Goal: Transaction & Acquisition: Purchase product/service

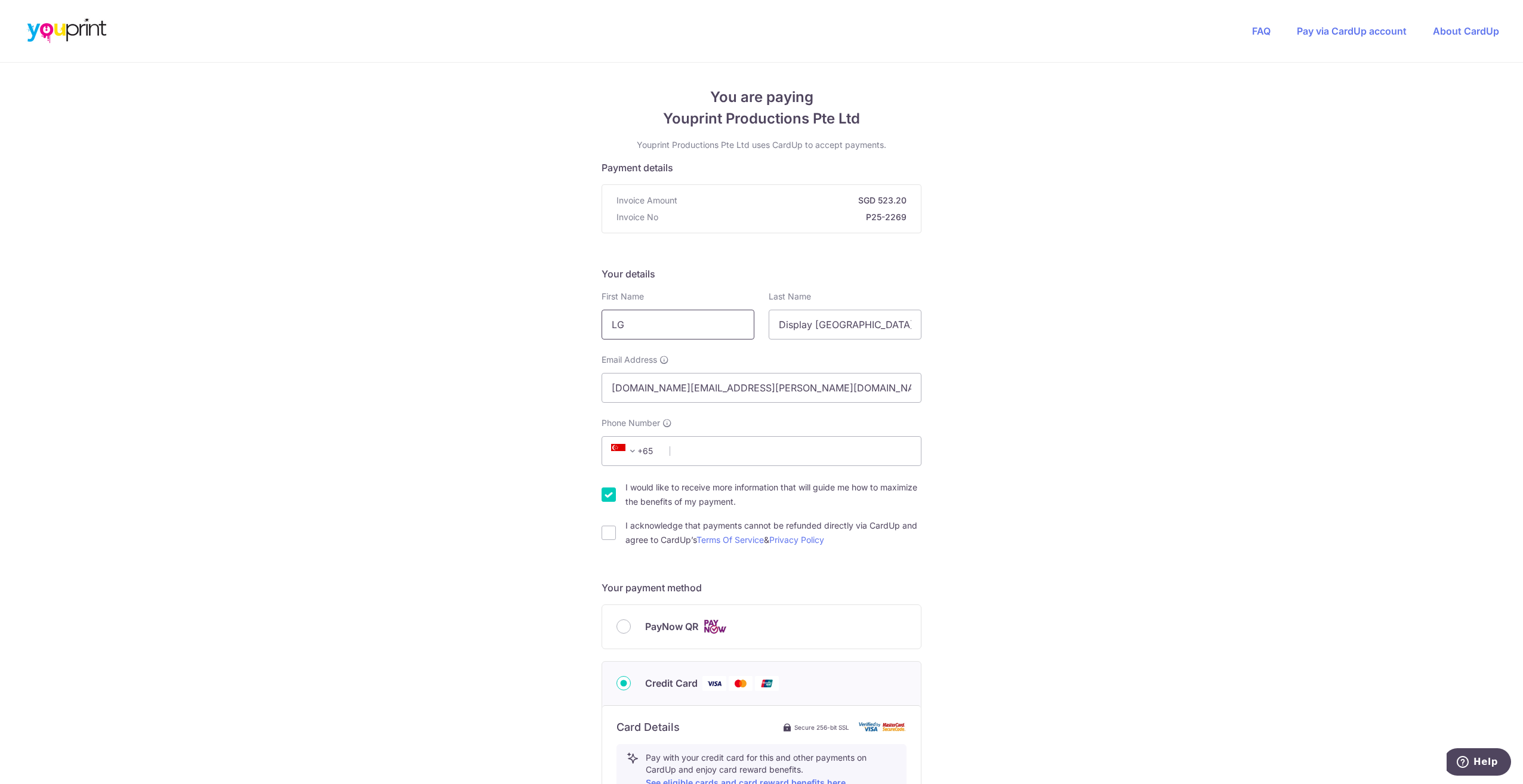
drag, startPoint x: 679, startPoint y: 320, endPoint x: 607, endPoint y: 323, distance: 72.1
click at [607, 323] on input "LG" at bounding box center [678, 324] width 153 height 30
type input "S"
type input "Dahoon"
type input "Suh"
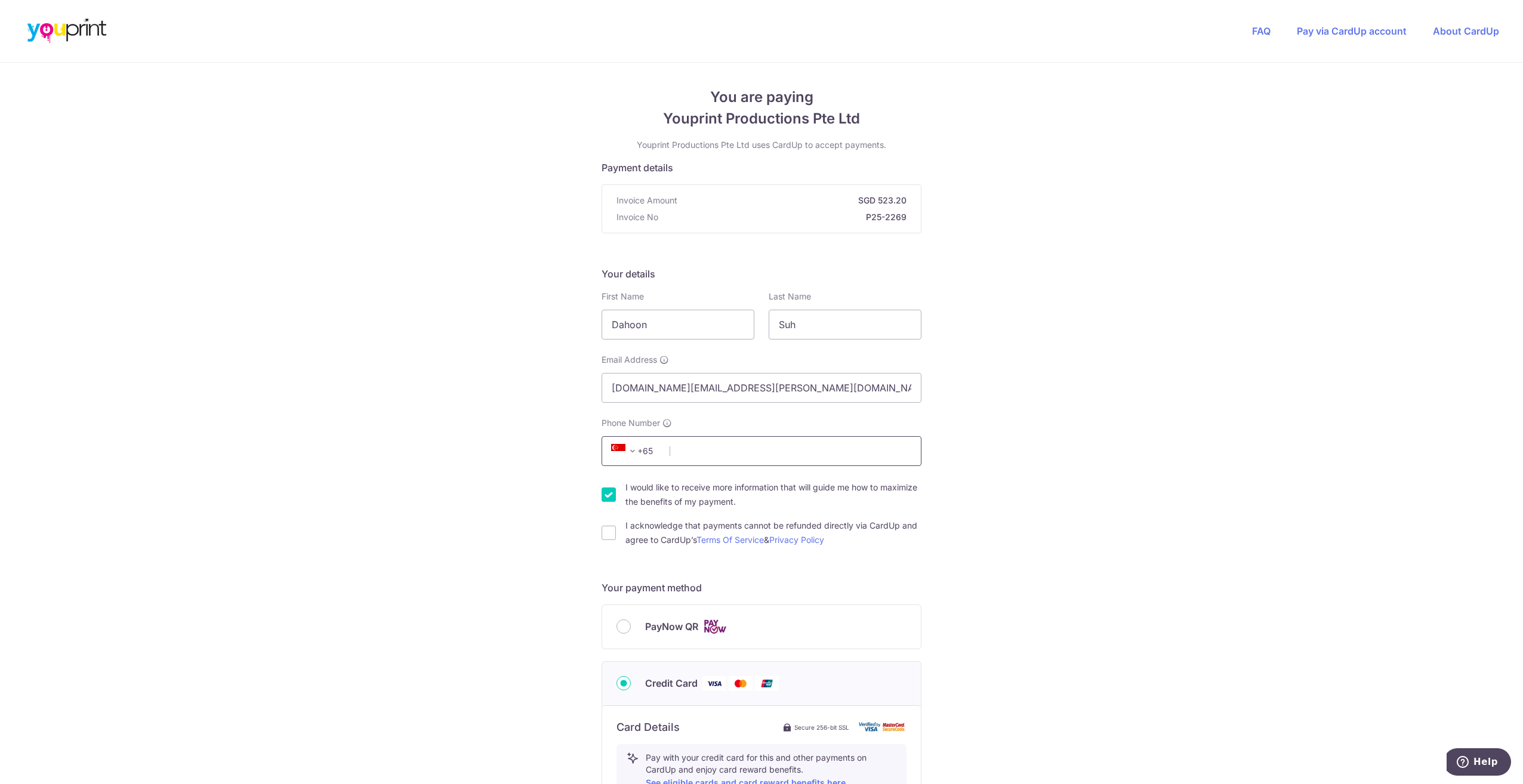
drag, startPoint x: 1006, startPoint y: 363, endPoint x: 813, endPoint y: 448, distance: 210.9
click at [1005, 363] on div "You are paying Youprint Productions Pte Ltd Youprint Productions Pte Ltd uses C…" at bounding box center [761, 645] width 1523 height 1164
click at [789, 444] on input "Phone Number" at bounding box center [762, 450] width 320 height 30
type input "88151902"
click at [1025, 379] on div "You are paying Youprint Productions Pte Ltd Youprint Productions Pte Ltd uses C…" at bounding box center [761, 645] width 1523 height 1164
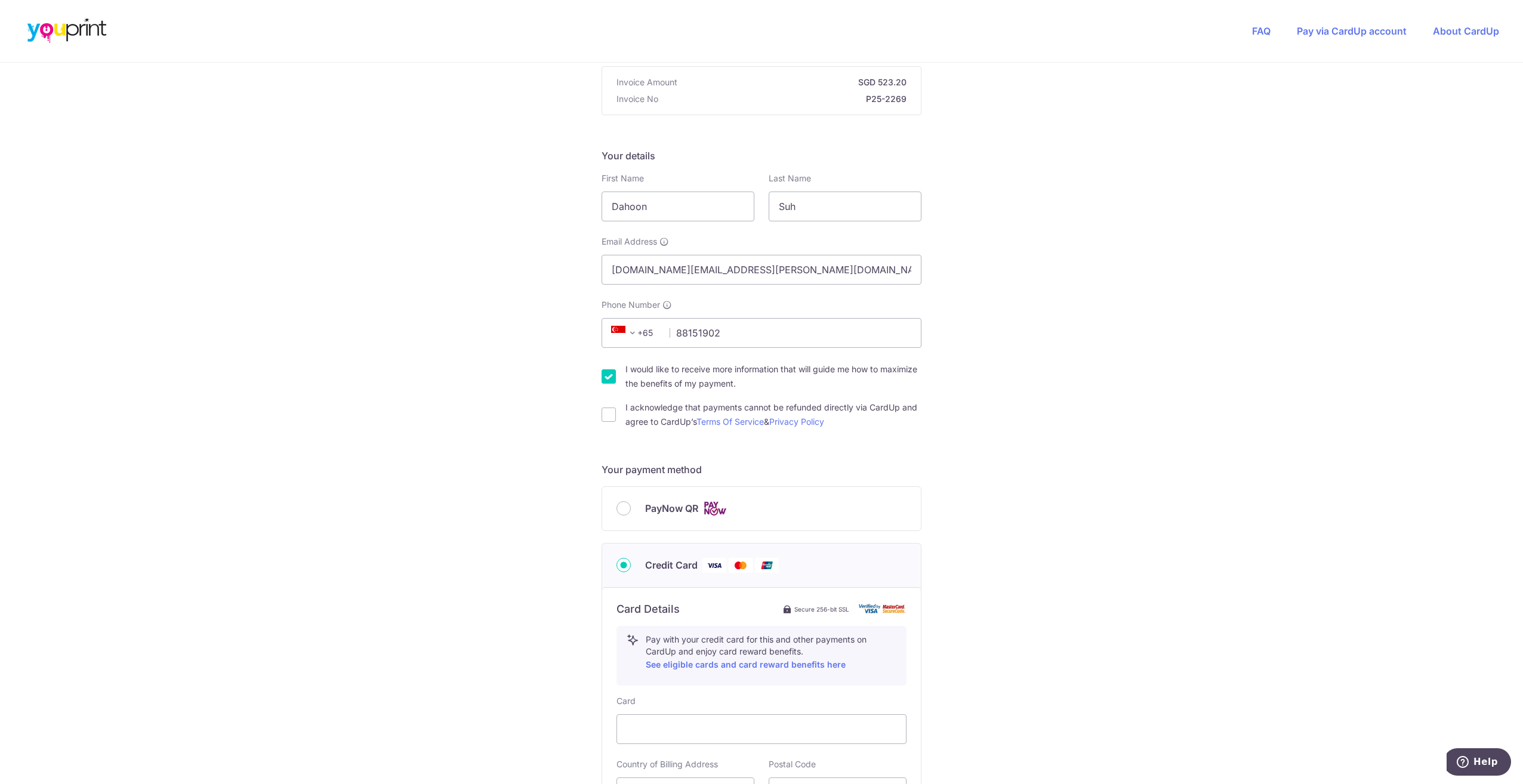
scroll to position [119, 0]
click at [602, 413] on input "I acknowledge that payments cannot be refunded directly via CardUp and agree to…" at bounding box center [609, 414] width 14 height 14
checkbox input "true"
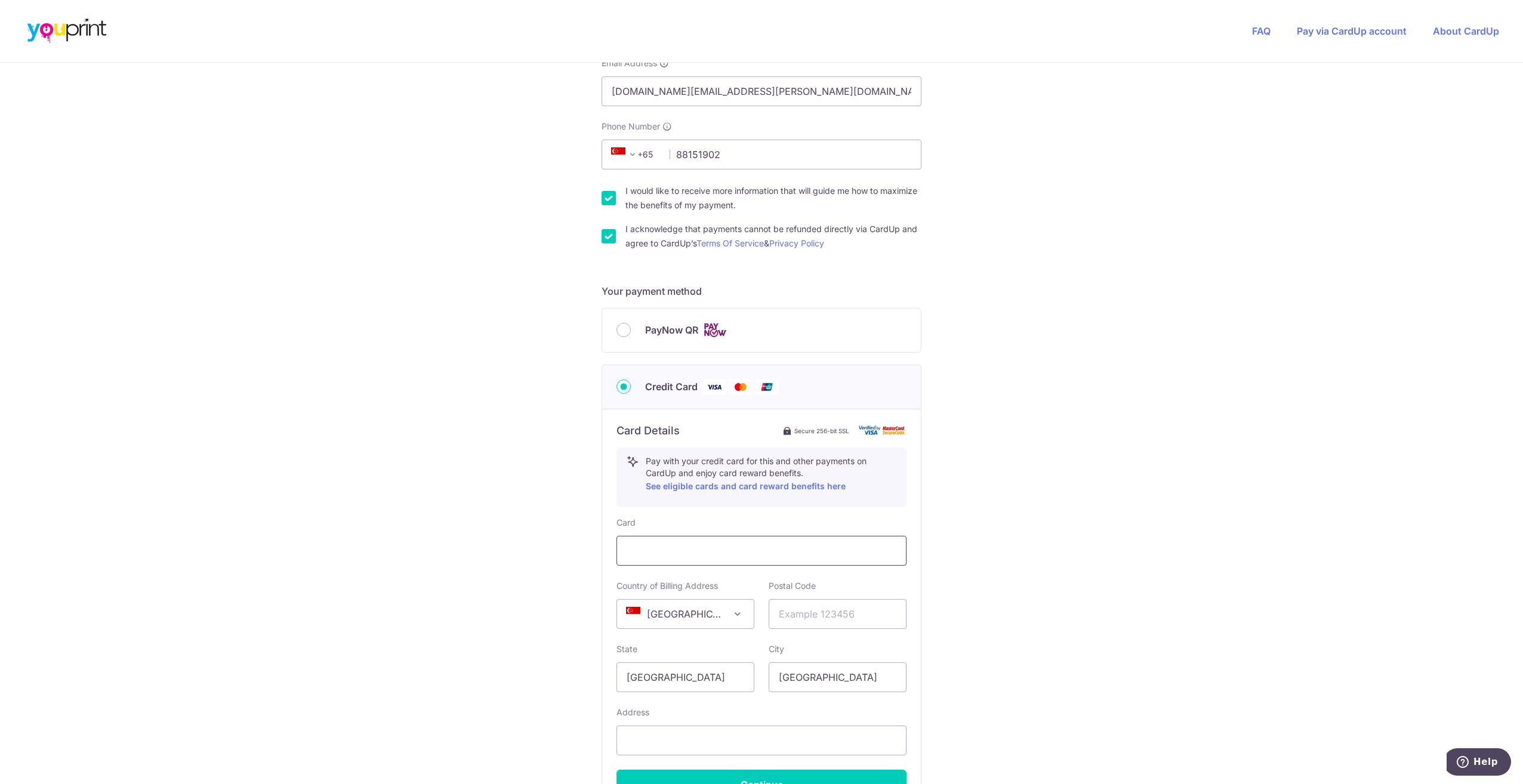
scroll to position [297, 0]
click at [978, 480] on div "You are paying Youprint Productions Pte Ltd Youprint Productions Pte Ltd uses C…" at bounding box center [761, 347] width 1523 height 1164
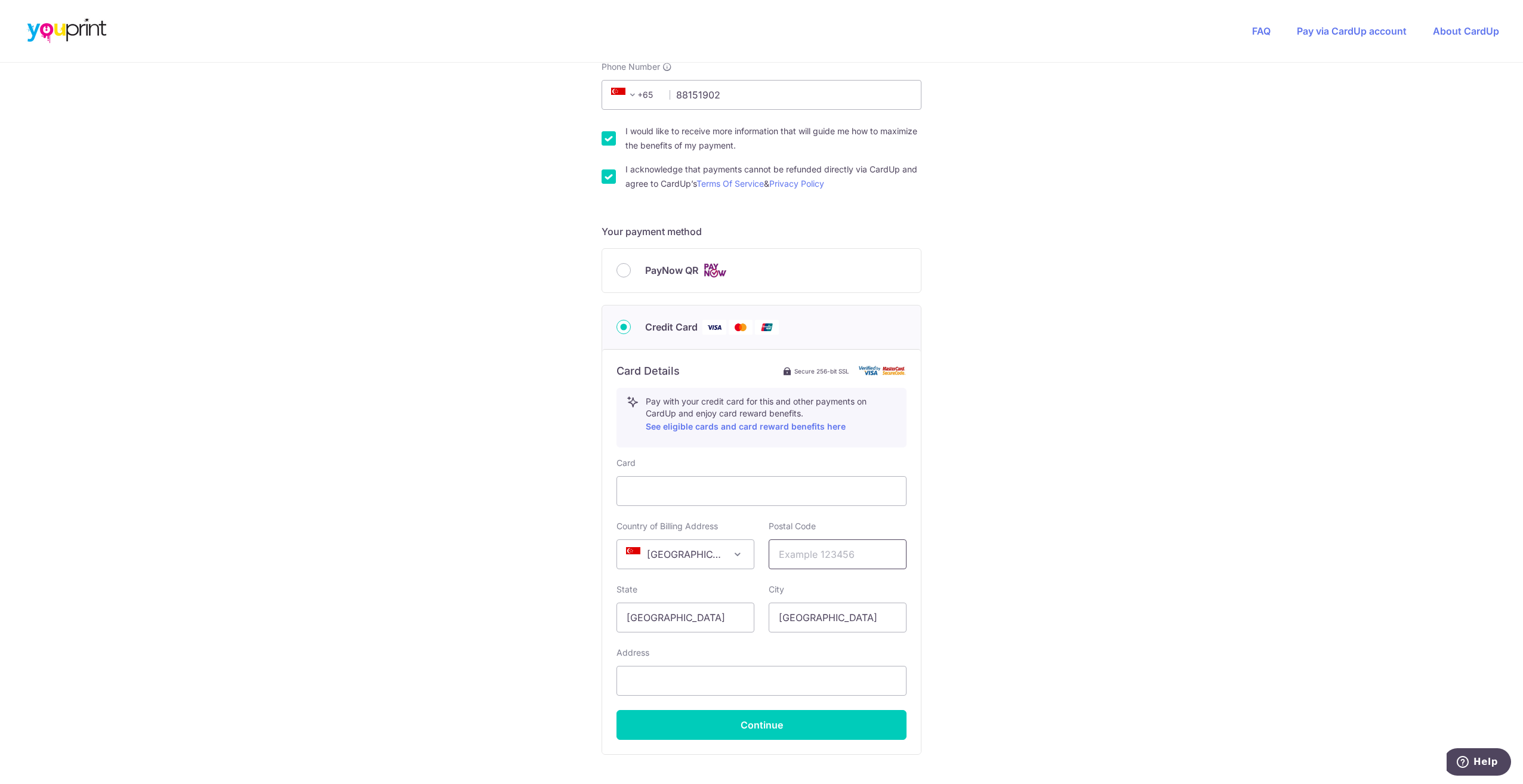
click at [826, 560] on input "text" at bounding box center [838, 554] width 138 height 30
click at [848, 550] on input "text" at bounding box center [838, 553] width 138 height 30
type input "199559"
click at [993, 543] on div "You are paying Youprint Productions Pte Ltd Youprint Productions Pte Ltd uses C…" at bounding box center [761, 288] width 1523 height 1164
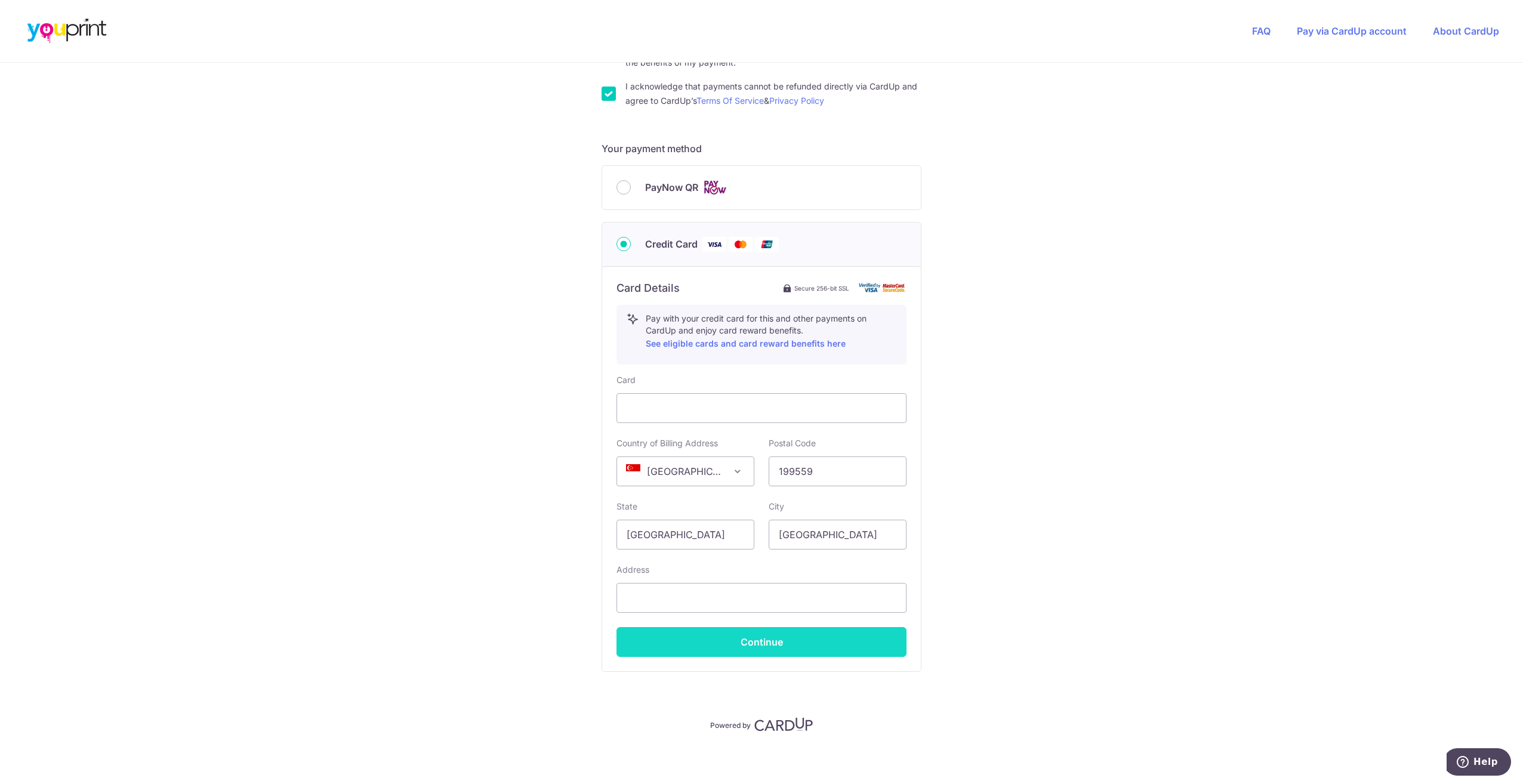
scroll to position [440, 0]
click at [786, 638] on button "Continue" at bounding box center [761, 641] width 290 height 30
type input "S"
type input "[GEOGRAPHIC_DATA]"
click at [757, 637] on button "Continue" at bounding box center [761, 641] width 290 height 30
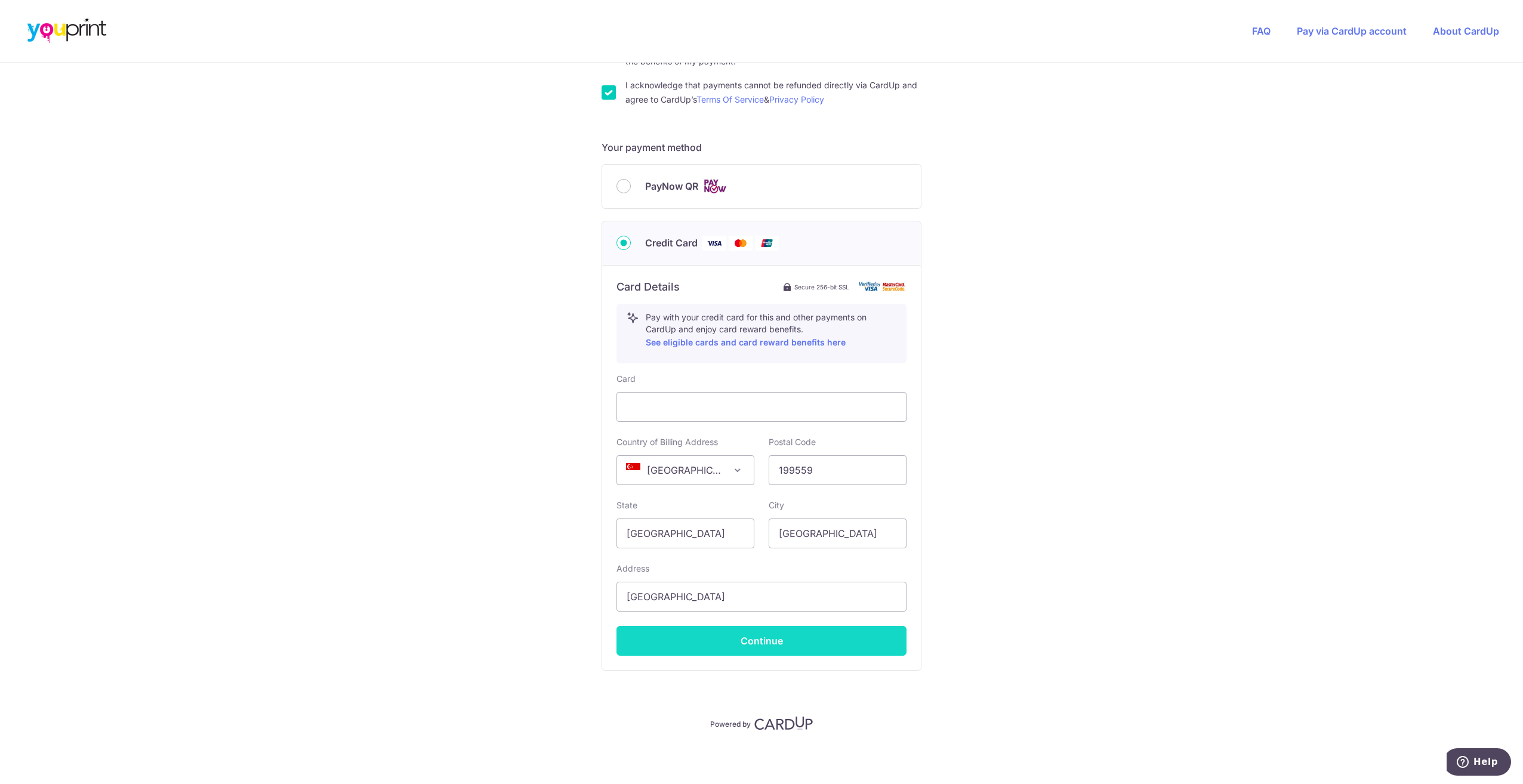
type input "**** 4897"
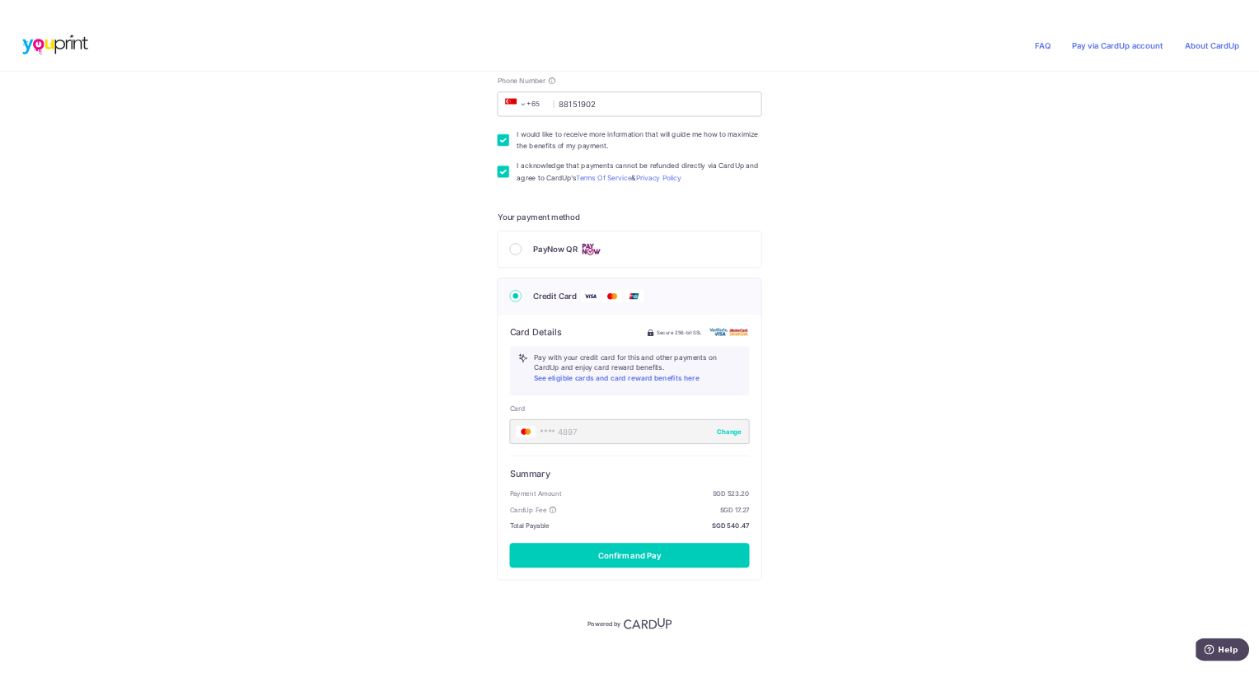
scroll to position [491, 0]
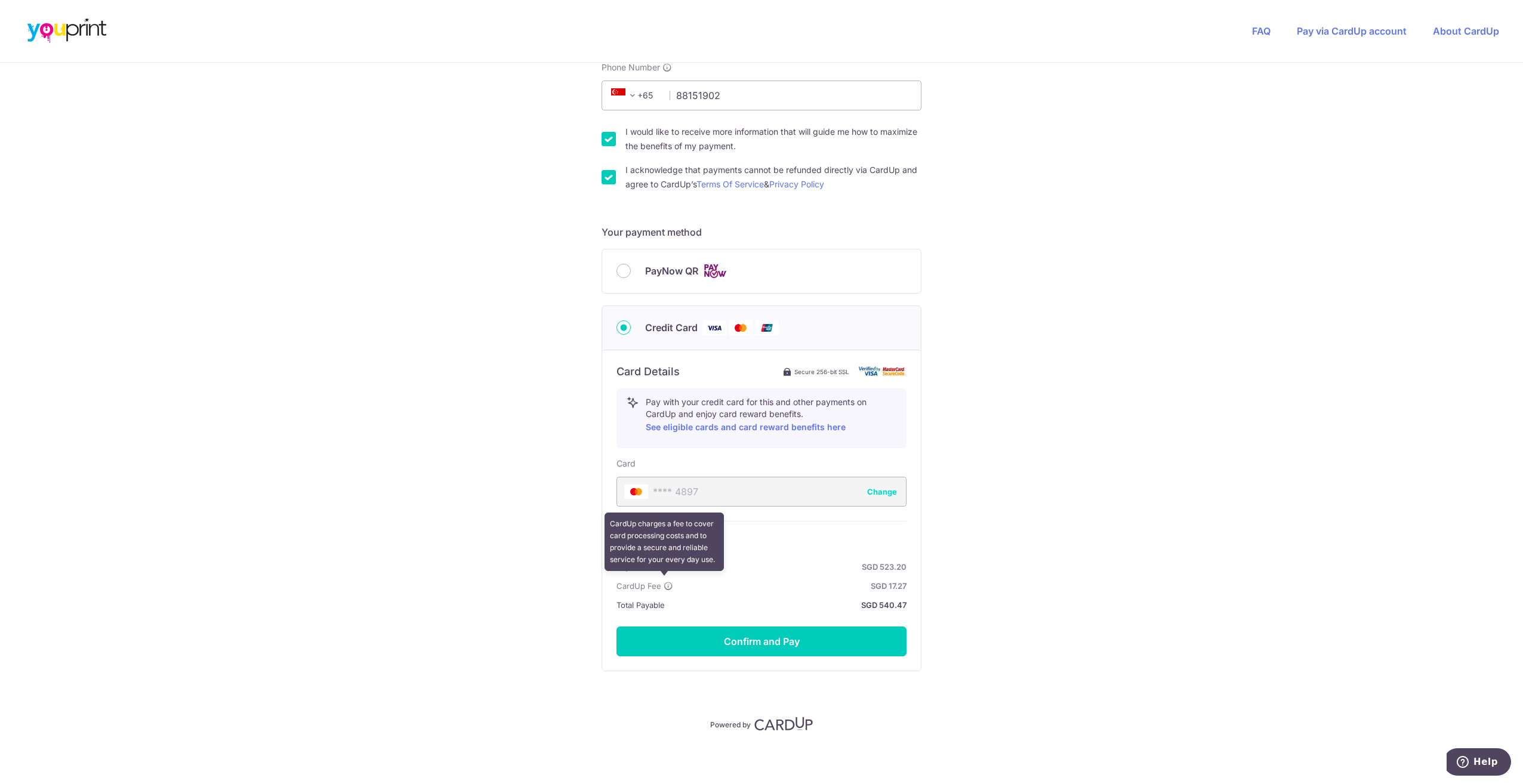
click at [665, 582] on icon at bounding box center [668, 586] width 9 height 9
click at [1025, 360] on div "You are paying Youprint Productions Pte Ltd Youprint Productions Pte Ltd uses C…" at bounding box center [761, 247] width 1523 height 1080
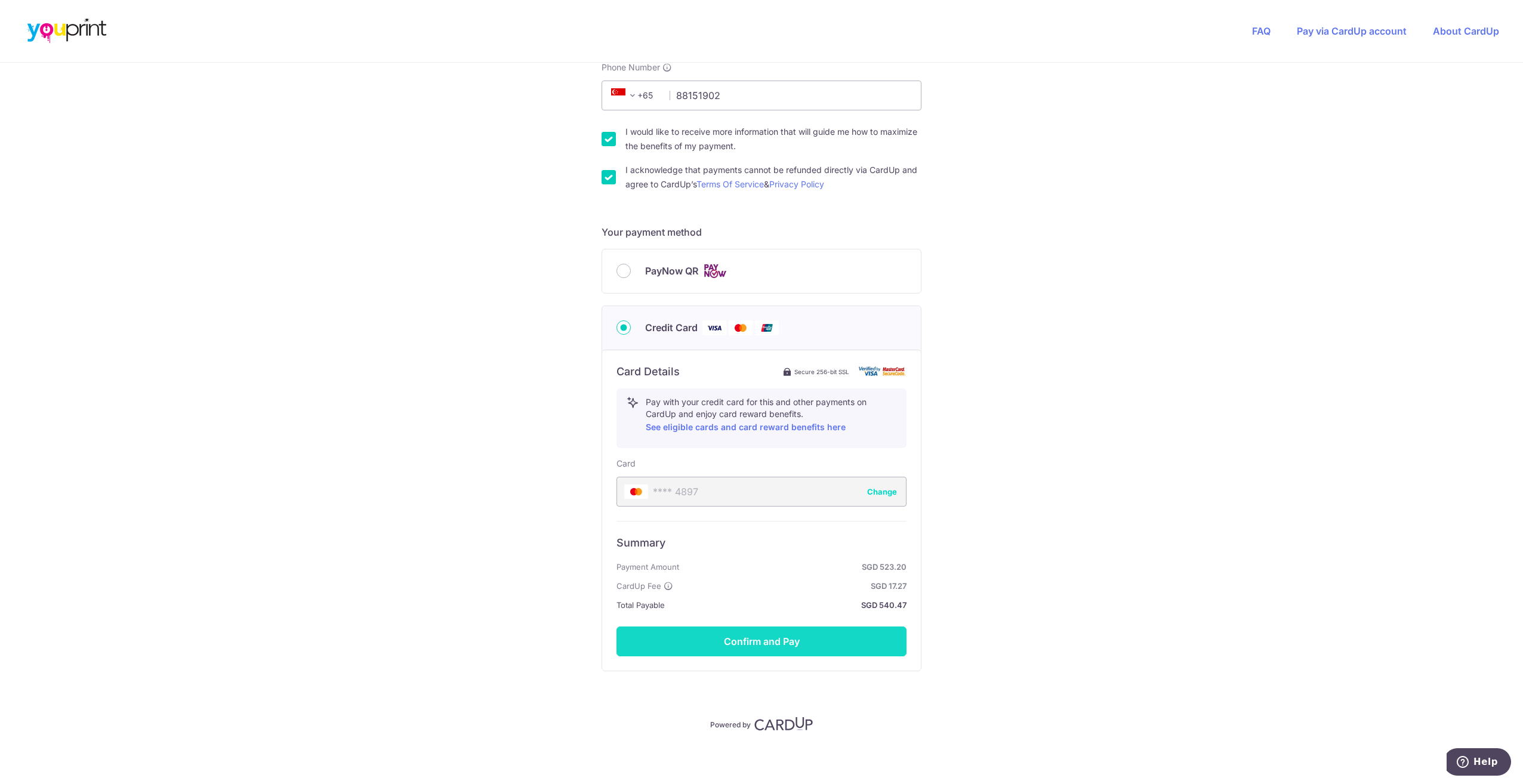
click at [742, 638] on button "Confirm and Pay" at bounding box center [761, 641] width 290 height 30
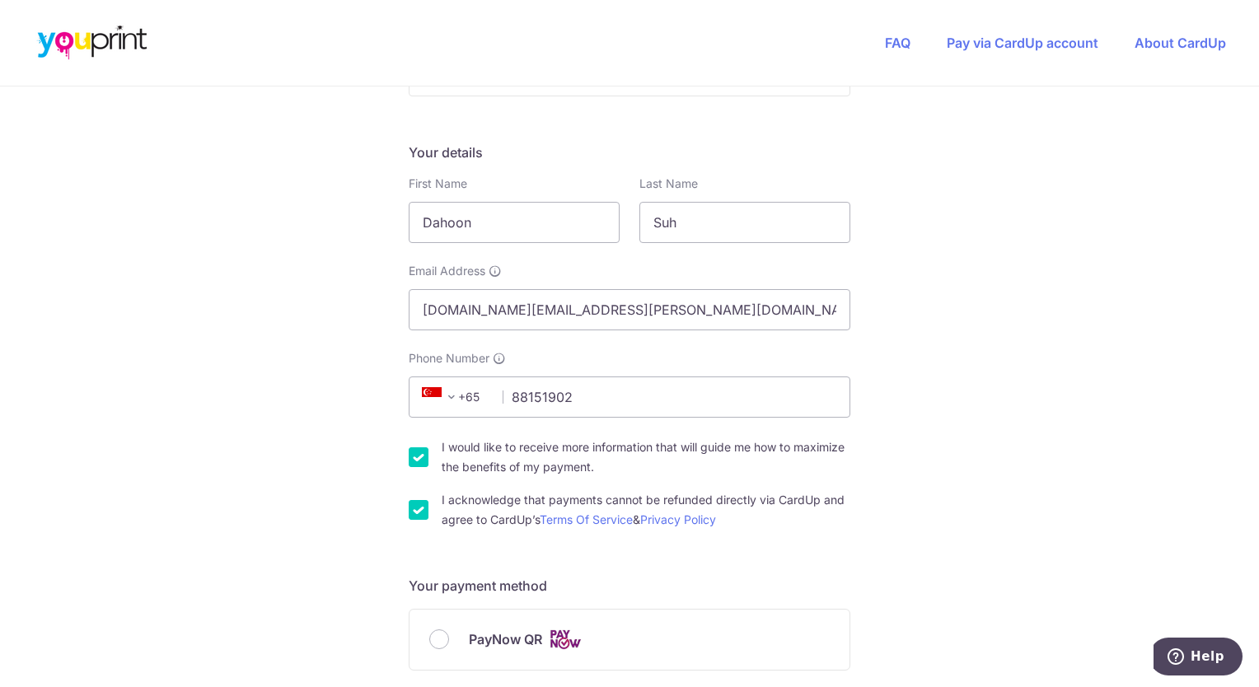
scroll to position [0, 0]
